Goal: Feedback & Contribution: Leave review/rating

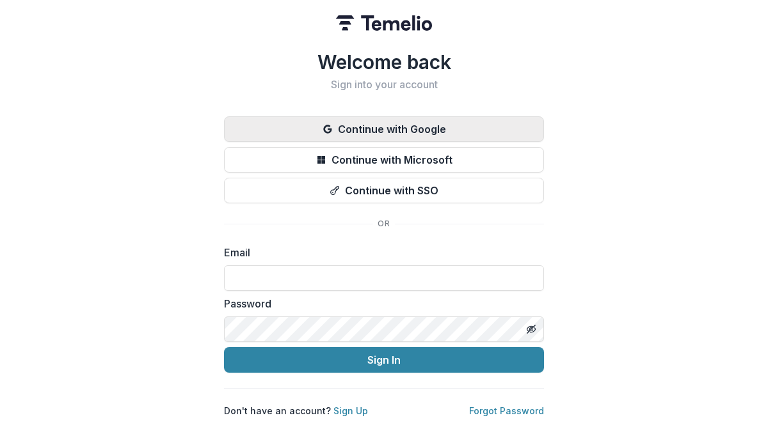
click at [365, 127] on button "Continue with Google" at bounding box center [384, 129] width 320 height 26
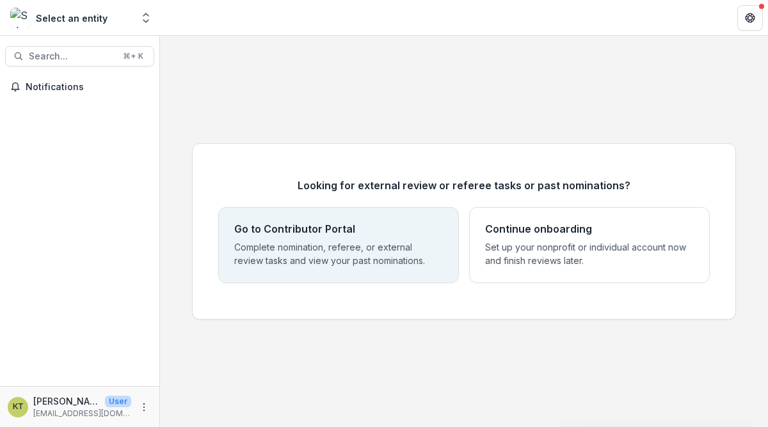
click at [336, 267] on p "Complete nomination, referee, or external review tasks and view your past nomin…" at bounding box center [338, 254] width 209 height 27
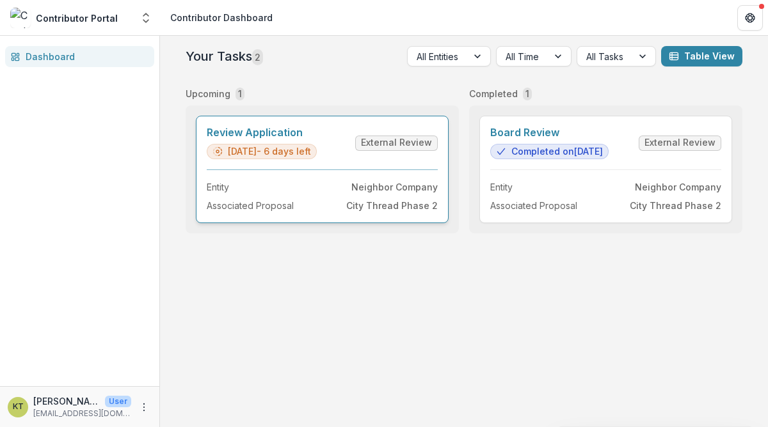
click at [317, 139] on link "Review Application" at bounding box center [262, 133] width 110 height 12
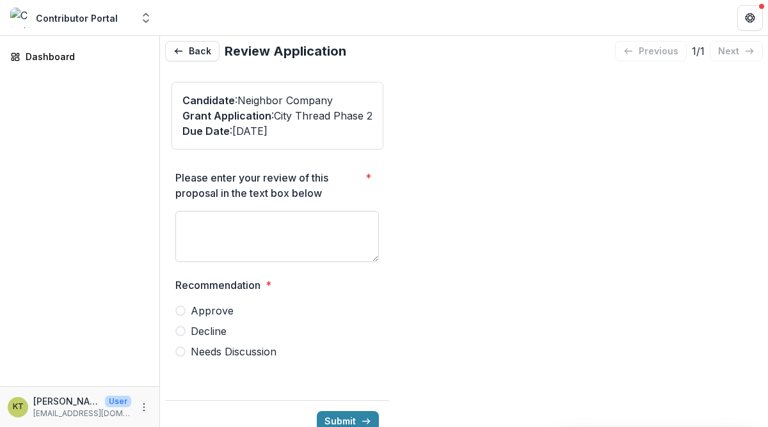
click at [320, 239] on textarea "Please enter your review of this proposal in the text box below *" at bounding box center [276, 236] width 203 height 51
click at [297, 136] on p "Due Date : [DATE]" at bounding box center [277, 130] width 190 height 15
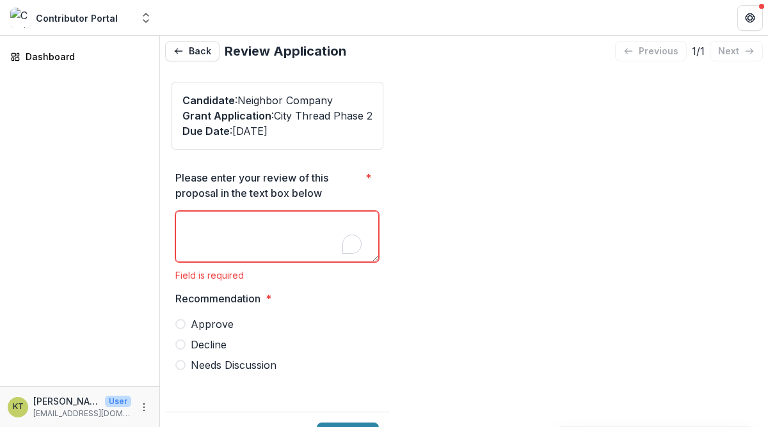
click at [283, 251] on textarea "Please enter your review of this proposal in the text box below *" at bounding box center [276, 236] width 203 height 51
click at [191, 51] on button "Back" at bounding box center [192, 51] width 54 height 20
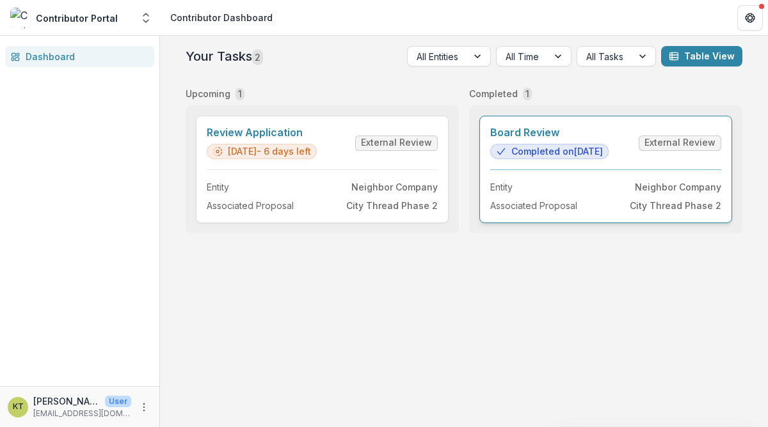
click at [608, 139] on link "Board Review" at bounding box center [549, 133] width 118 height 12
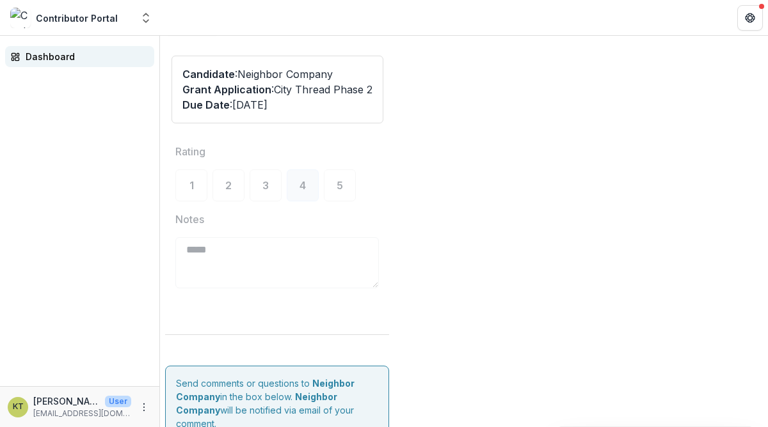
click at [52, 54] on div "Dashboard" at bounding box center [85, 56] width 118 height 13
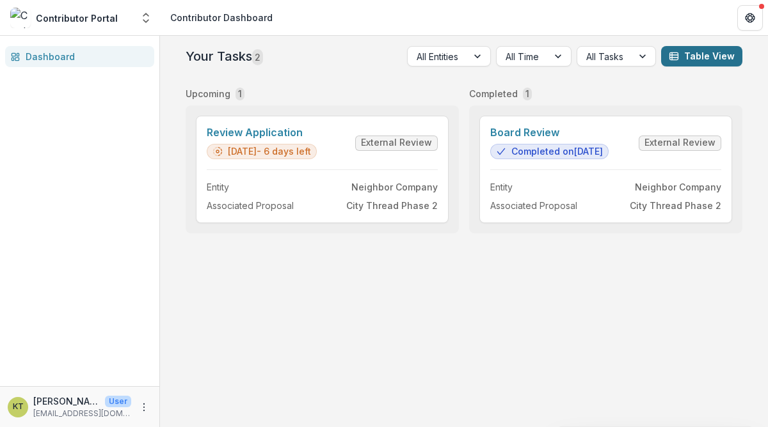
click at [706, 49] on button "Table View" at bounding box center [701, 56] width 81 height 20
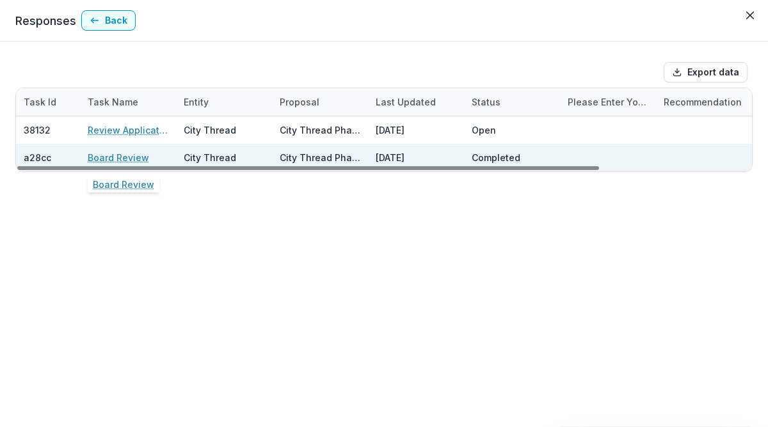
click at [125, 159] on link "Board Review" at bounding box center [118, 157] width 61 height 13
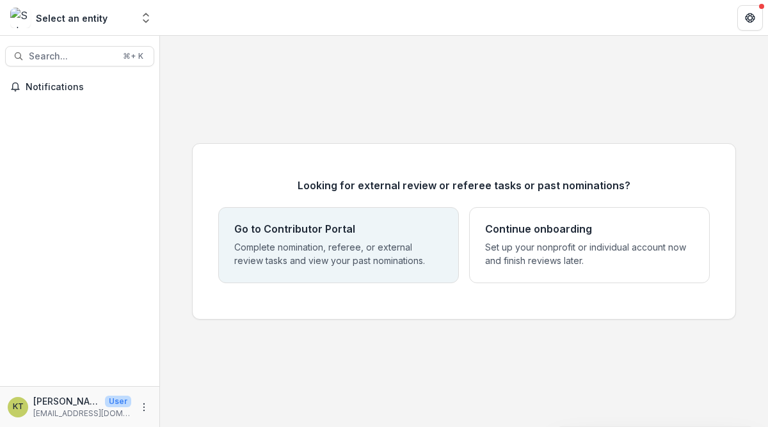
click at [297, 244] on p "Complete nomination, referee, or external review tasks and view your past nomin…" at bounding box center [338, 254] width 209 height 27
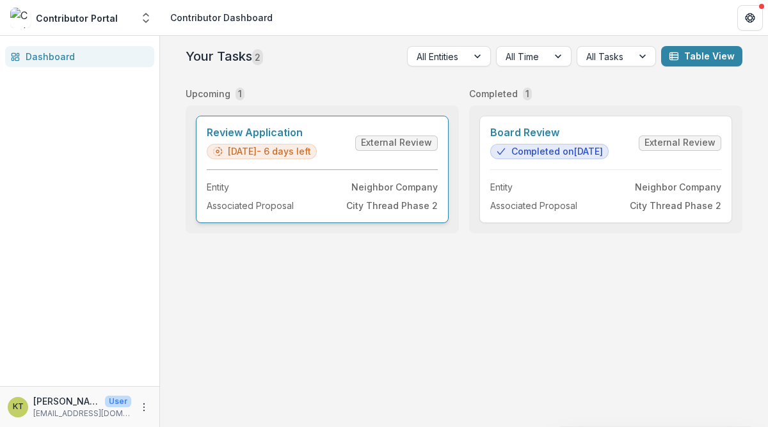
click at [317, 139] on link "Review Application" at bounding box center [262, 133] width 110 height 12
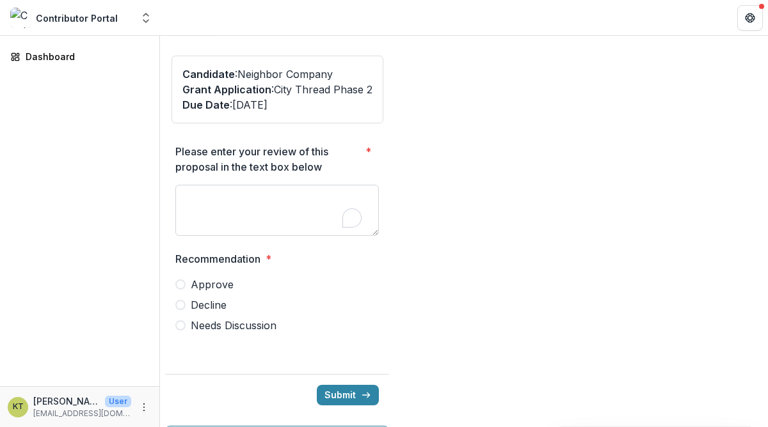
click at [304, 219] on textarea "Please enter your review of this proposal in the text box below *" at bounding box center [276, 210] width 203 height 51
type textarea "**********"
click at [182, 324] on span at bounding box center [180, 326] width 10 height 10
click at [322, 396] on button "Submit" at bounding box center [348, 395] width 62 height 20
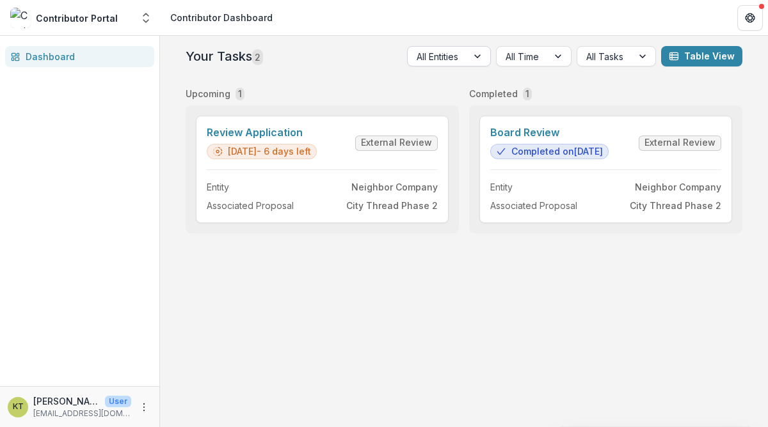
click at [474, 58] on div at bounding box center [478, 56] width 23 height 19
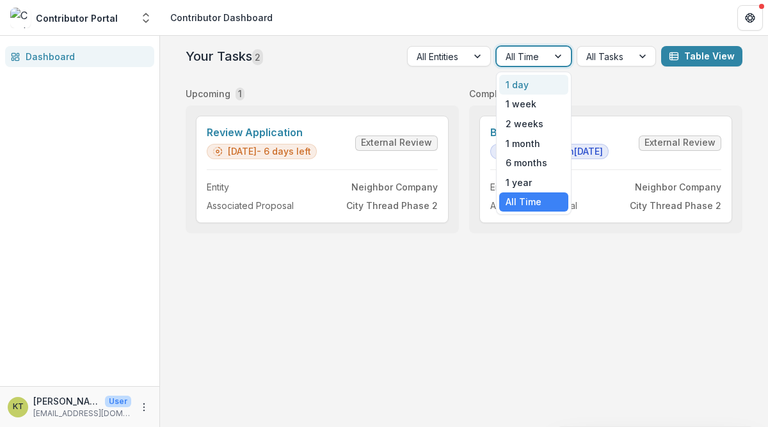
click at [530, 51] on div at bounding box center [521, 57] width 33 height 16
click at [617, 61] on div at bounding box center [604, 57] width 37 height 16
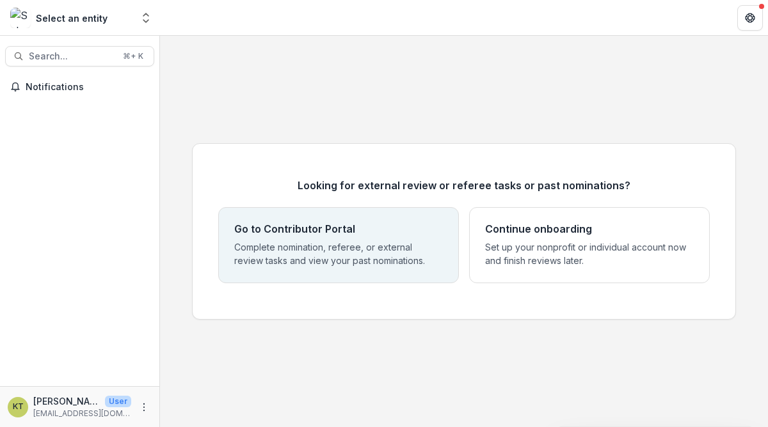
click at [308, 261] on p "Complete nomination, referee, or external review tasks and view your past nomin…" at bounding box center [338, 254] width 209 height 27
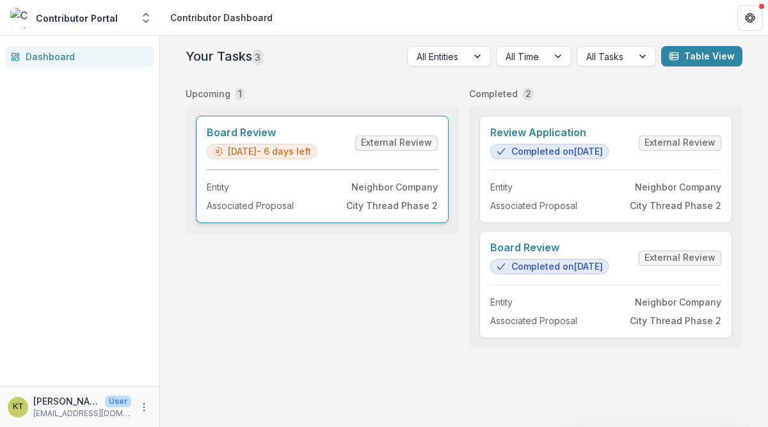
click at [253, 139] on link "Board Review" at bounding box center [262, 133] width 110 height 12
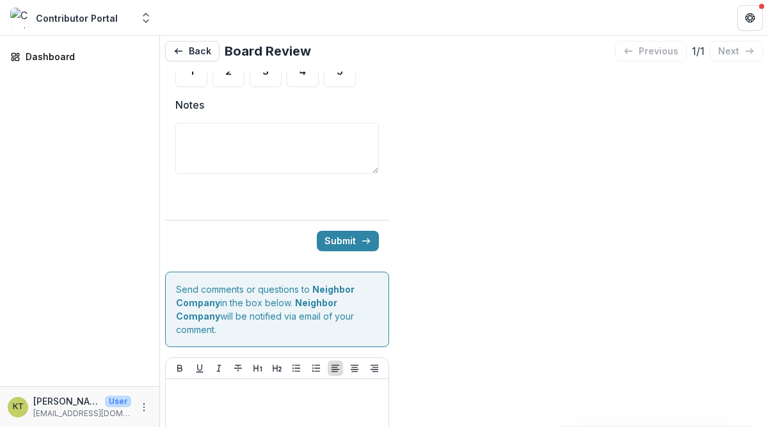
scroll to position [187, 0]
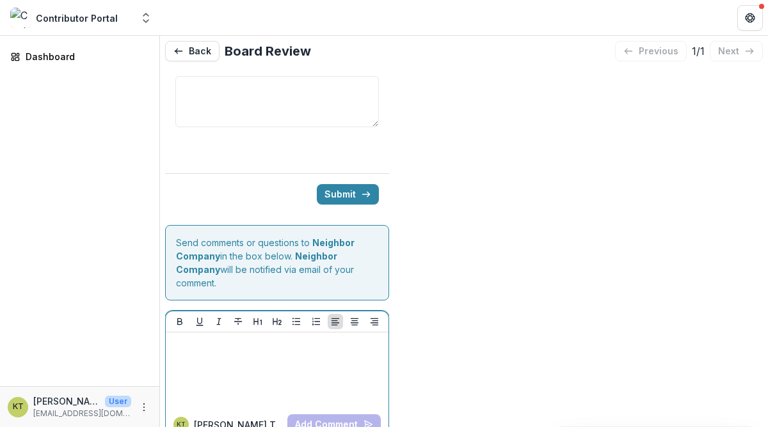
click at [322, 355] on div at bounding box center [277, 370] width 212 height 64
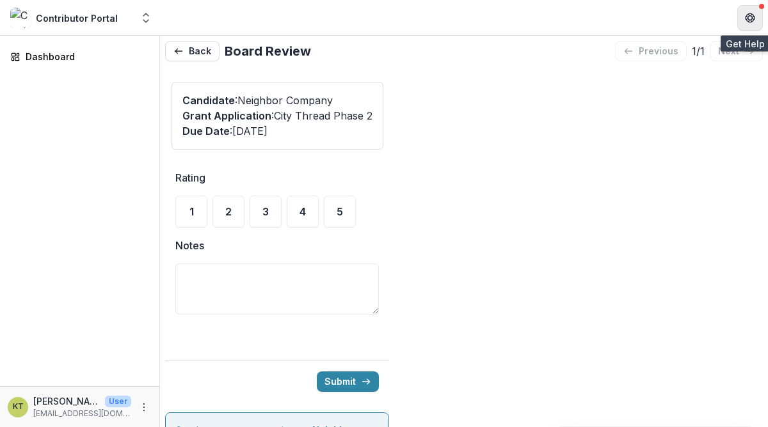
click at [754, 17] on icon "Get Help" at bounding box center [753, 17] width 3 height 3
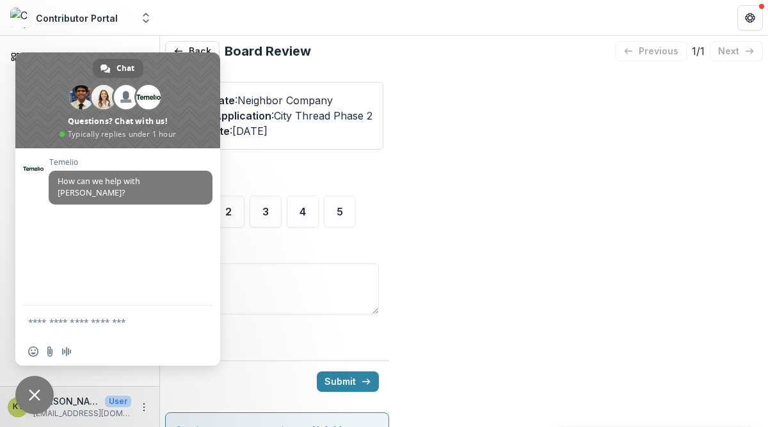
click at [36, 388] on span "Close chat" at bounding box center [34, 395] width 38 height 38
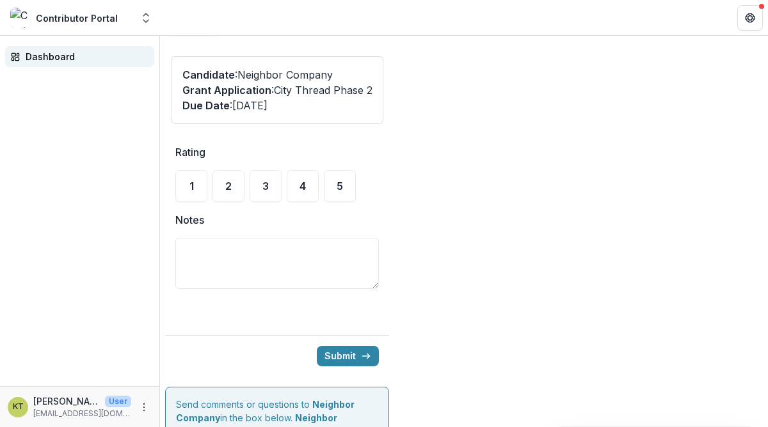
click at [44, 51] on div "Dashboard" at bounding box center [85, 56] width 118 height 13
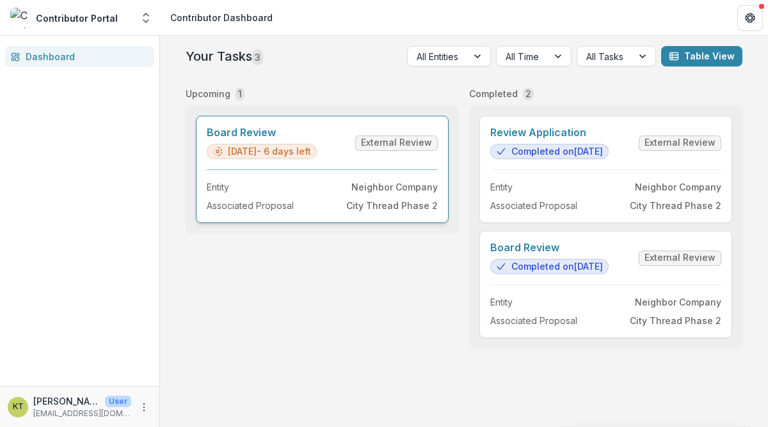
click at [303, 138] on link "Board Review" at bounding box center [262, 133] width 110 height 12
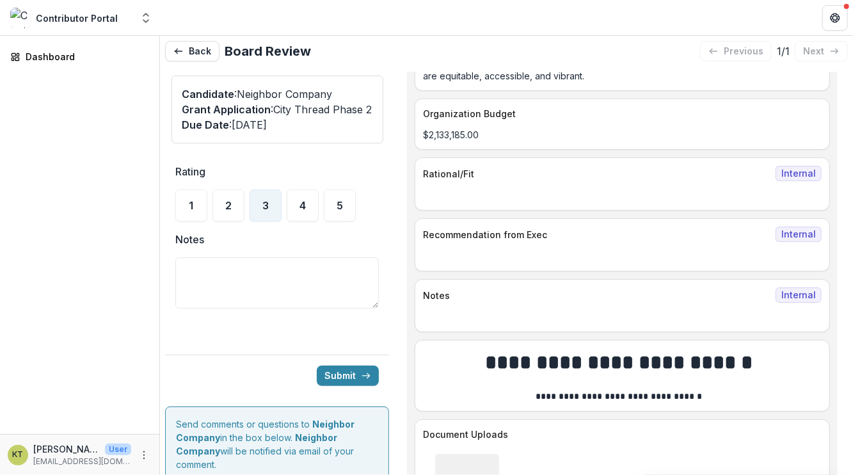
scroll to position [776, 0]
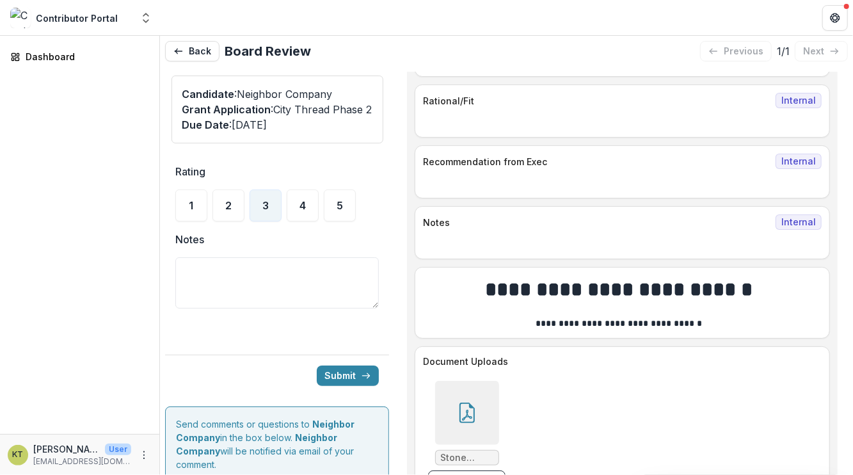
click at [767, 214] on span "Internal" at bounding box center [798, 221] width 46 height 15
